Goal: Task Accomplishment & Management: Manage account settings

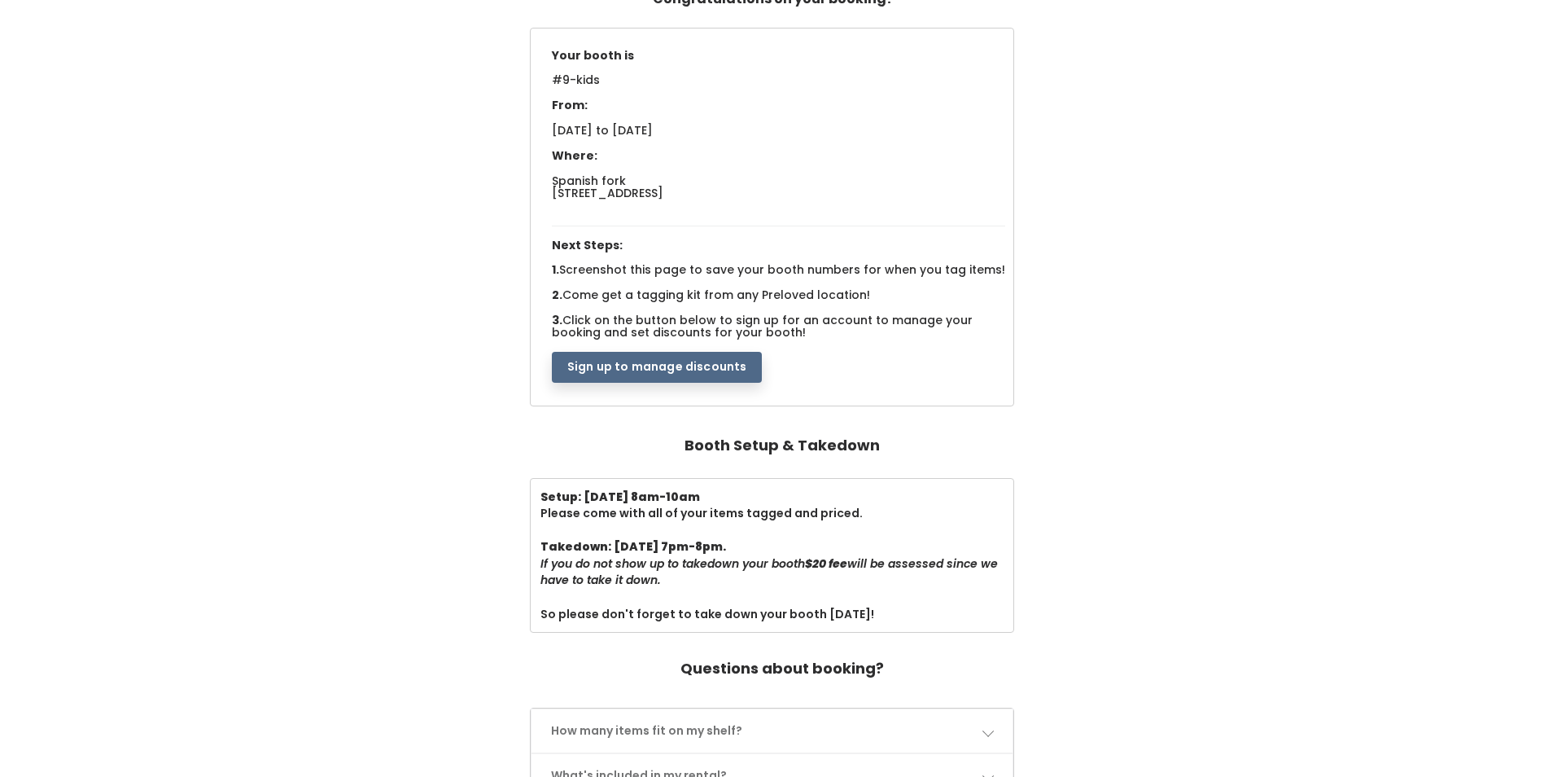
scroll to position [163, 0]
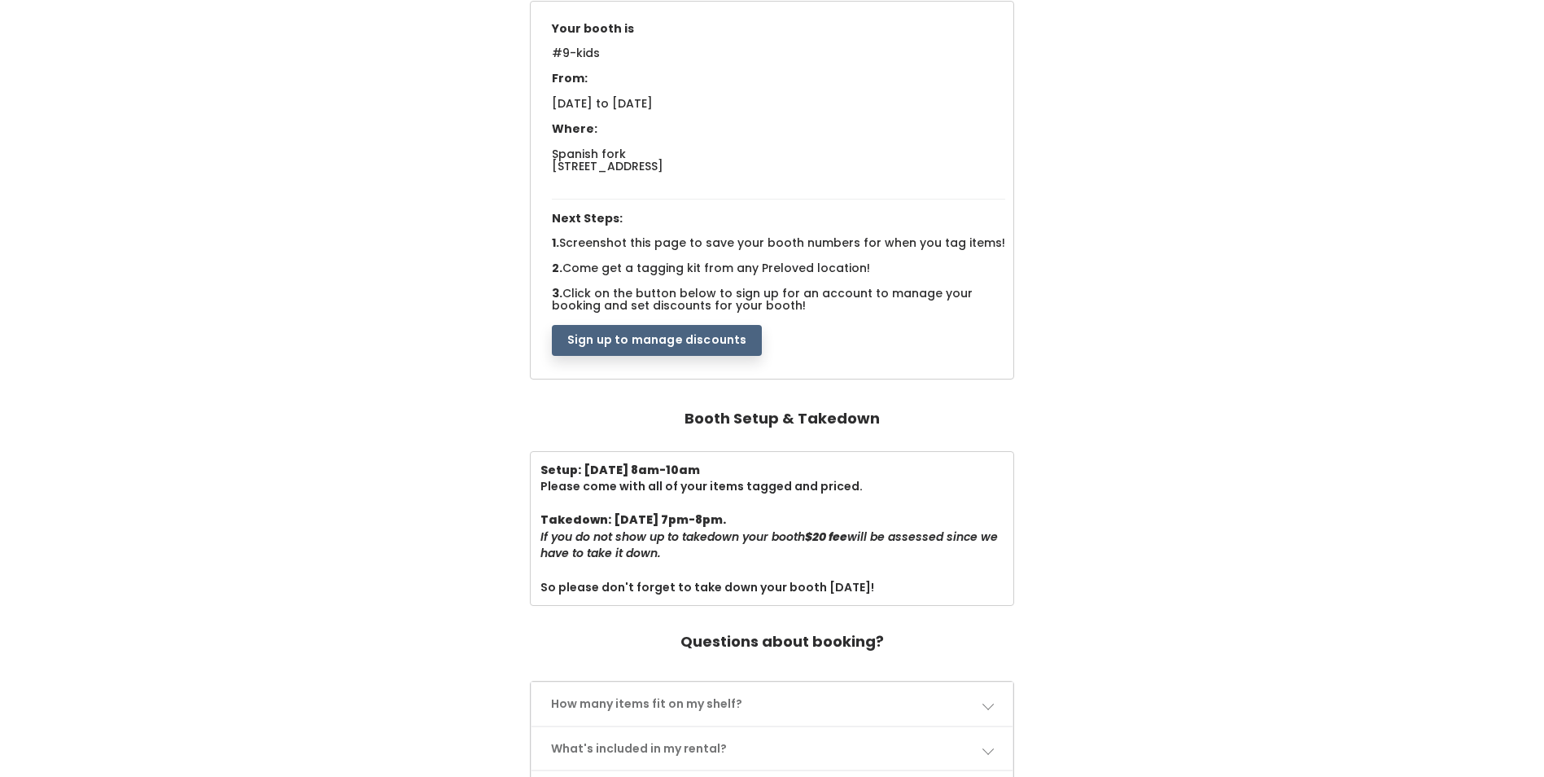
click at [582, 331] on button "Sign up to manage discounts" at bounding box center [657, 340] width 210 height 31
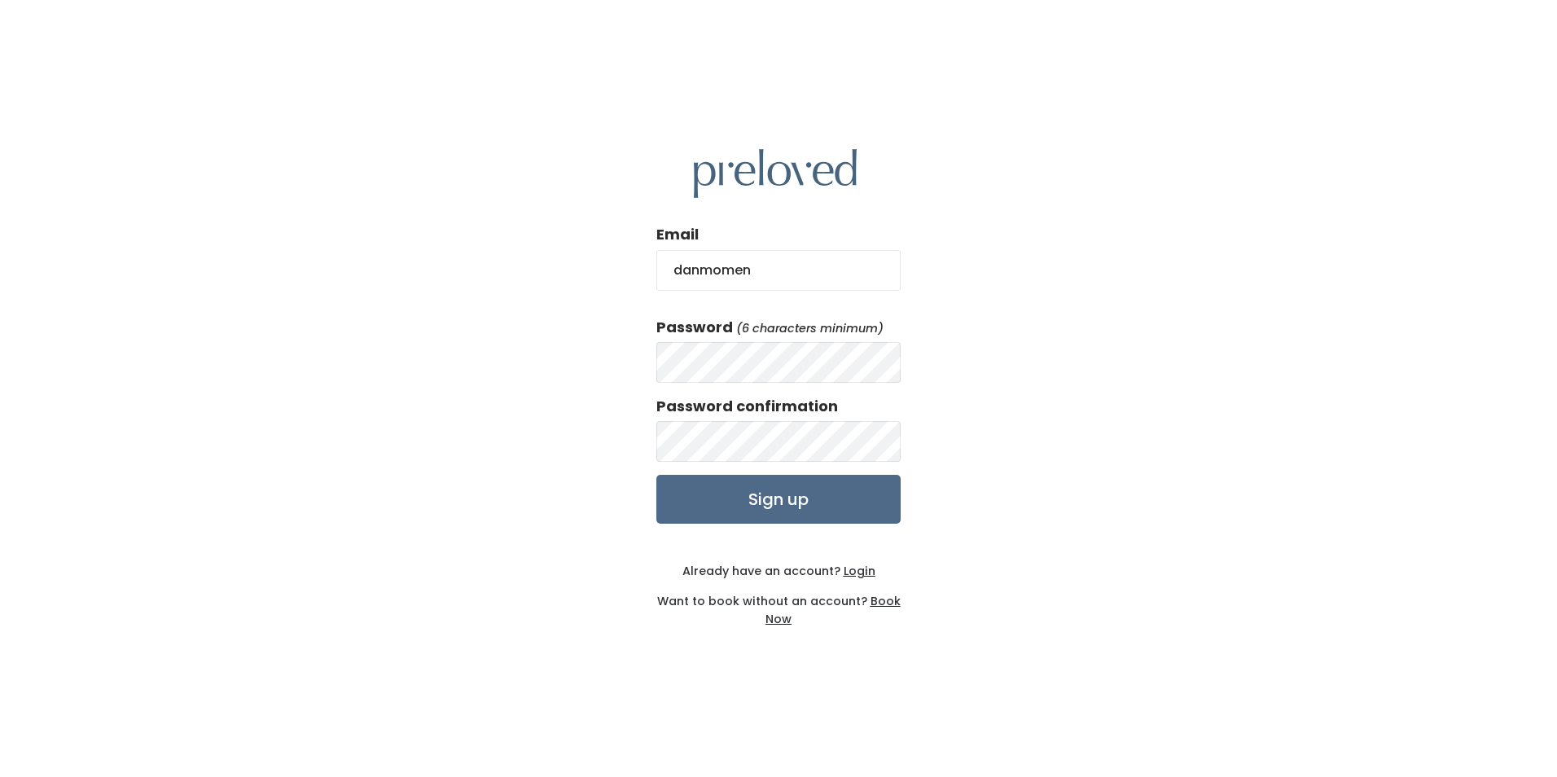
type input "danmomen"
click at [615, 373] on div "Email danmomen Password (6 characters minimum) Password confirmation Sign up Al…" at bounding box center [778, 388] width 1557 height 777
click at [854, 572] on u "Login" at bounding box center [859, 571] width 32 height 16
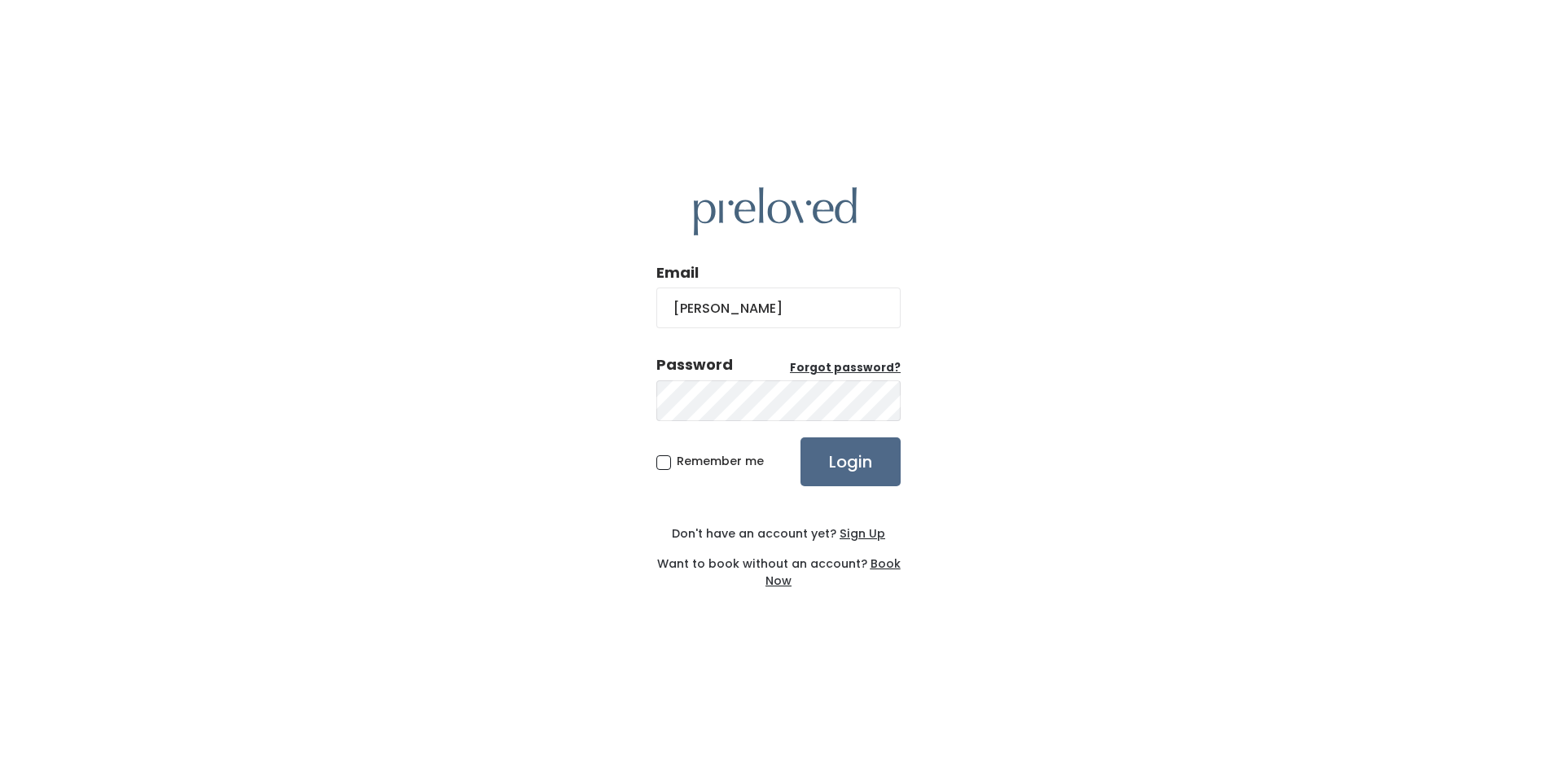
type input "[PERSON_NAME]"
